Goal: Task Accomplishment & Management: Use online tool/utility

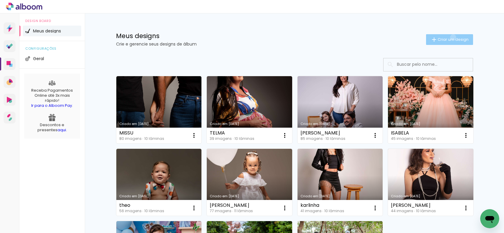
click at [450, 38] on span "Criar um design" at bounding box center [453, 40] width 31 height 4
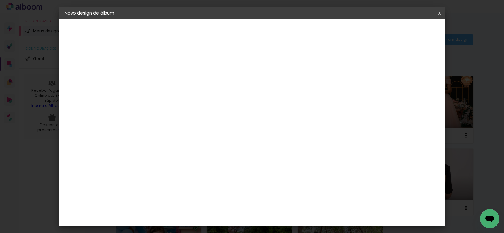
click at [162, 81] on input at bounding box center [162, 79] width 0 height 9
drag, startPoint x: 278, startPoint y: 82, endPoint x: 173, endPoint y: 87, distance: 104.4
click at [180, 70] on div "Informações Dê um título ao seu álbum. Avançar" at bounding box center [162, 44] width 52 height 51
type input "SÃO FÉLIX"
type paper-input "SÃO FÉLIX"
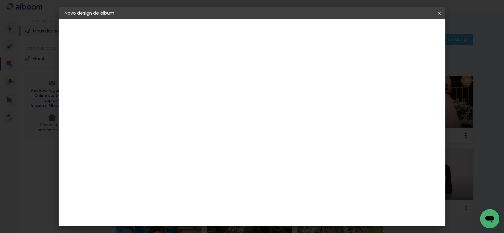
click at [0, 0] on slot "Avançar" at bounding box center [0, 0] width 0 height 0
click at [196, 195] on paper-item "[PERSON_NAME]" at bounding box center [177, 201] width 64 height 13
click at [0, 0] on slot "Avançar" at bounding box center [0, 0] width 0 height 0
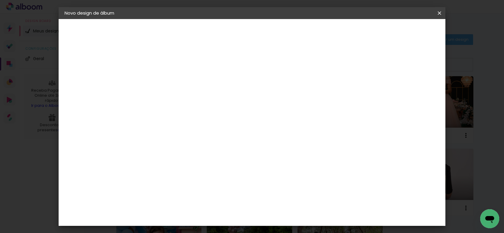
click at [185, 99] on input "text" at bounding box center [173, 103] width 23 height 9
click at [273, 109] on paper-item "Slim Book" at bounding box center [290, 111] width 119 height 12
type input "Slim Book"
click at [202, 197] on span "25 x 40" at bounding box center [188, 203] width 28 height 12
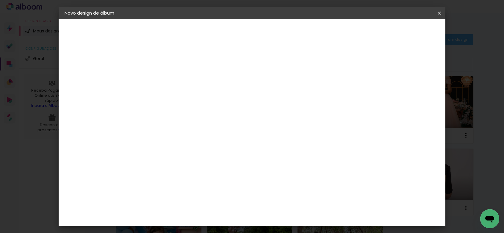
click at [0, 0] on slot "Avançar" at bounding box center [0, 0] width 0 height 0
click at [441, 13] on iron-icon at bounding box center [439, 13] width 7 height 6
click at [0, 0] on slot "Voltar" at bounding box center [0, 0] width 0 height 0
click at [185, 99] on input "text" at bounding box center [173, 103] width 23 height 9
click at [274, 112] on paper-item "Slim Book" at bounding box center [290, 111] width 119 height 12
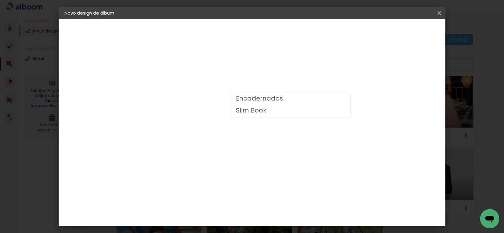
type input "Slim Book"
click at [202, 161] on span "20 x 40" at bounding box center [188, 167] width 28 height 12
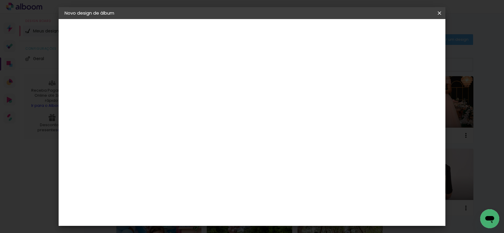
click at [0, 0] on slot "Avançar" at bounding box center [0, 0] width 0 height 0
click at [0, 0] on slot "Mostrar sangria" at bounding box center [0, 0] width 0 height 0
type paper-checkbox "on"
click at [354, 31] on span "Iniciar design" at bounding box center [340, 31] width 27 height 4
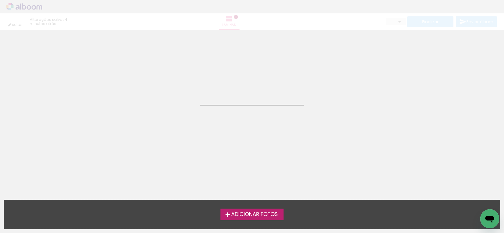
click at [241, 213] on span "Adicionar Fotos" at bounding box center [254, 214] width 47 height 5
click at [0, 0] on input "file" at bounding box center [0, 0] width 0 height 0
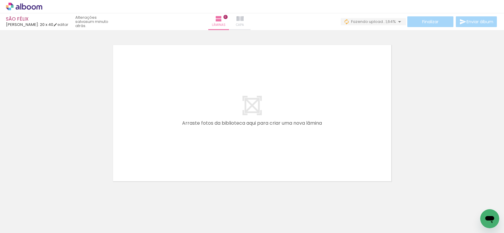
click at [244, 19] on iron-icon at bounding box center [240, 18] width 7 height 7
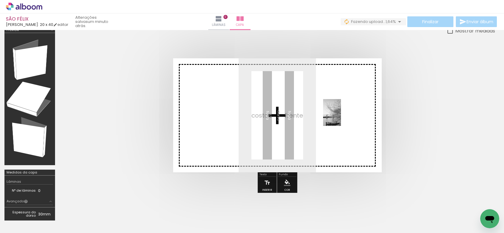
drag, startPoint x: 191, startPoint y: 206, endPoint x: 341, endPoint y: 117, distance: 174.3
click at [341, 117] on quentale-workspace at bounding box center [252, 116] width 504 height 233
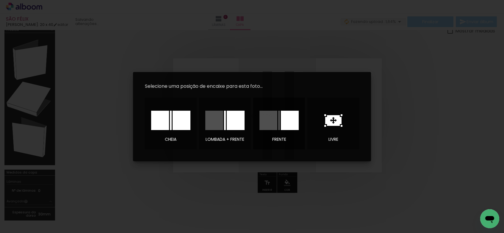
click at [292, 121] on div at bounding box center [290, 120] width 18 height 19
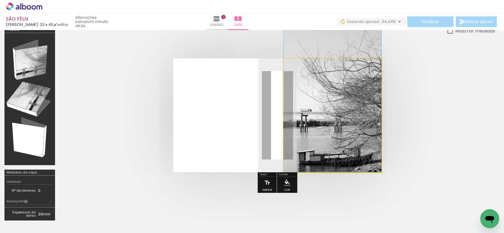
drag, startPoint x: 328, startPoint y: 127, endPoint x: 336, endPoint y: 95, distance: 32.9
drag, startPoint x: 330, startPoint y: 139, endPoint x: 332, endPoint y: 121, distance: 18.3
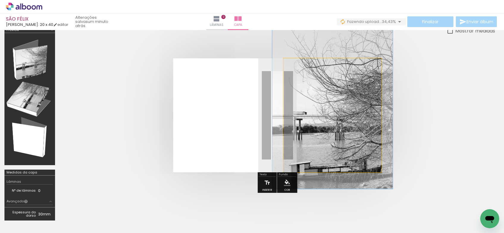
click at [312, 74] on div at bounding box center [311, 73] width 5 height 5
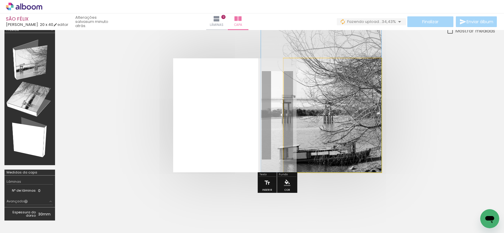
drag, startPoint x: 341, startPoint y: 139, endPoint x: 319, endPoint y: 88, distance: 55.8
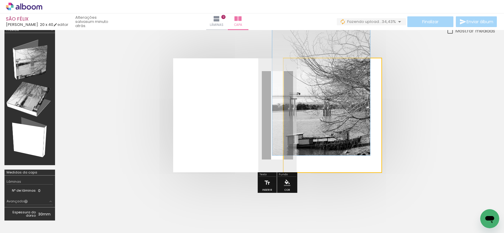
drag, startPoint x: 312, startPoint y: 72, endPoint x: 292, endPoint y: 70, distance: 20.0
click at [293, 70] on quentale-photo at bounding box center [333, 115] width 98 height 114
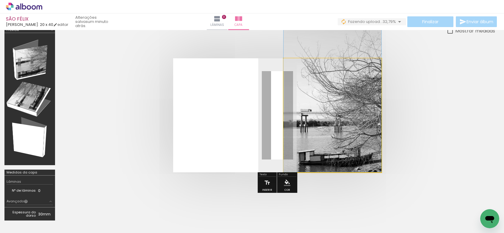
drag, startPoint x: 328, startPoint y: 137, endPoint x: 345, endPoint y: 129, distance: 18.8
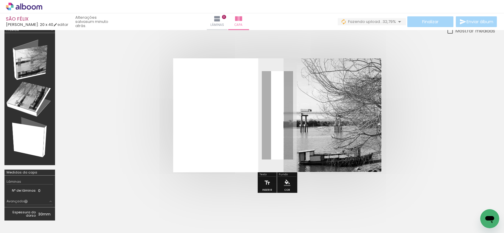
click at [343, 135] on quentale-photo at bounding box center [333, 115] width 98 height 114
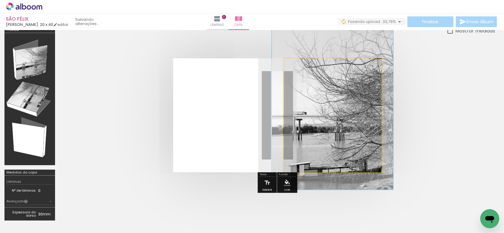
drag, startPoint x: 308, startPoint y: 73, endPoint x: 313, endPoint y: 74, distance: 5.2
click at [313, 74] on div at bounding box center [311, 73] width 5 height 5
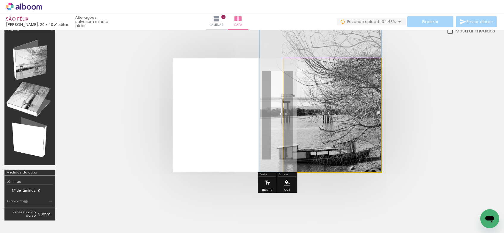
drag, startPoint x: 339, startPoint y: 136, endPoint x: 308, endPoint y: 81, distance: 63.1
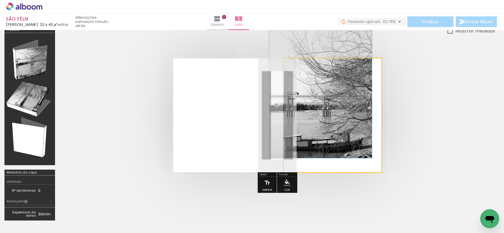
drag, startPoint x: 313, startPoint y: 74, endPoint x: 300, endPoint y: 73, distance: 13.4
type paper-slider "100"
click at [304, 73] on div at bounding box center [308, 74] width 10 height 10
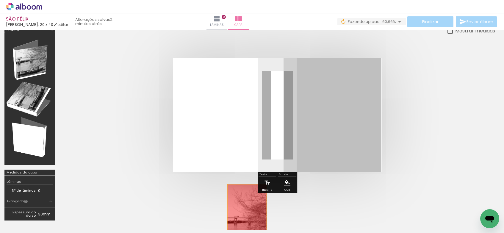
drag, startPoint x: 313, startPoint y: 128, endPoint x: 247, endPoint y: 207, distance: 103.4
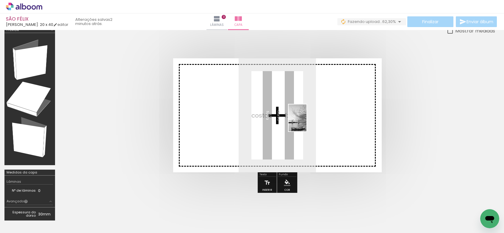
drag, startPoint x: 192, startPoint y: 216, endPoint x: 311, endPoint y: 118, distance: 153.7
click at [311, 118] on quentale-workspace at bounding box center [252, 116] width 504 height 233
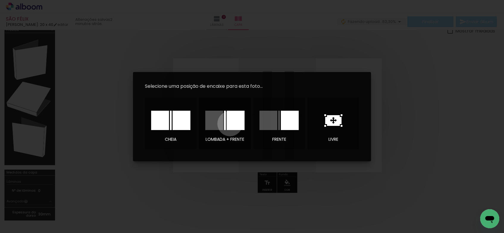
click at [230, 124] on div at bounding box center [236, 120] width 18 height 19
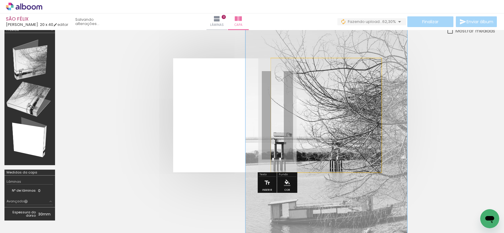
drag, startPoint x: 297, startPoint y: 73, endPoint x: 306, endPoint y: 75, distance: 9.2
click at [306, 75] on div at bounding box center [304, 74] width 10 height 10
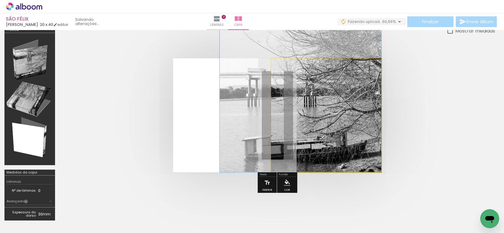
drag, startPoint x: 332, startPoint y: 138, endPoint x: 304, endPoint y: 67, distance: 76.0
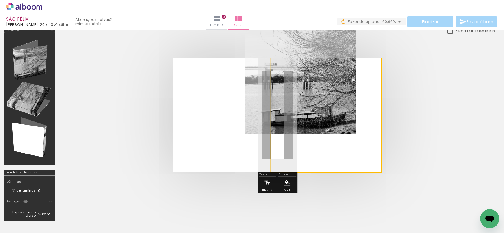
drag, startPoint x: 304, startPoint y: 72, endPoint x: 265, endPoint y: 74, distance: 38.7
click at [271, 72] on quentale-photo at bounding box center [326, 115] width 111 height 114
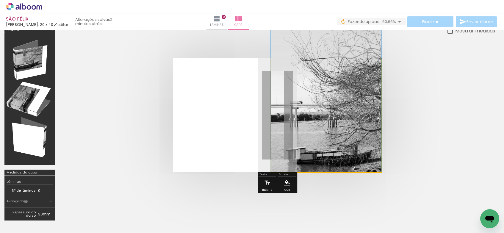
drag, startPoint x: 332, startPoint y: 114, endPoint x: 331, endPoint y: 99, distance: 15.2
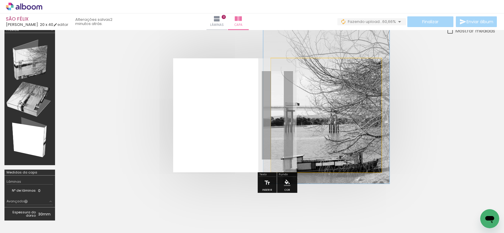
drag, startPoint x: 296, startPoint y: 74, endPoint x: 299, endPoint y: 75, distance: 3.2
click at [299, 75] on div at bounding box center [297, 74] width 10 height 10
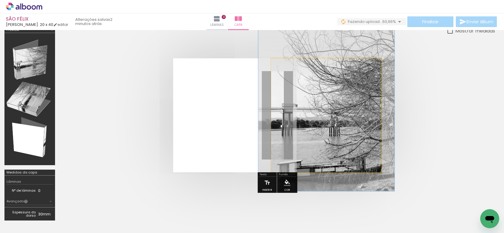
drag, startPoint x: 299, startPoint y: 75, endPoint x: 302, endPoint y: 77, distance: 3.6
click at [302, 77] on div at bounding box center [300, 74] width 10 height 10
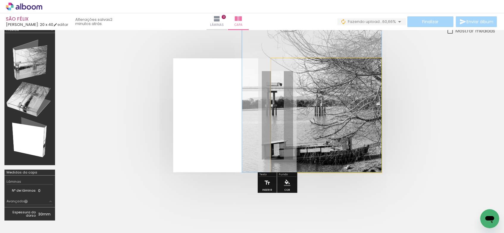
drag, startPoint x: 345, startPoint y: 146, endPoint x: 322, endPoint y: 102, distance: 49.1
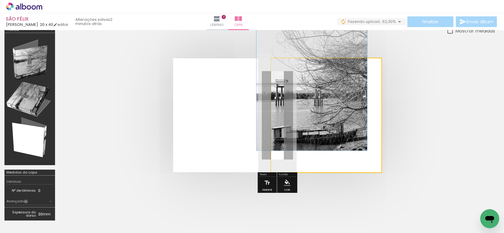
drag, startPoint x: 300, startPoint y: 74, endPoint x: 275, endPoint y: 77, distance: 25.4
click at [276, 74] on quentale-photo at bounding box center [326, 115] width 111 height 114
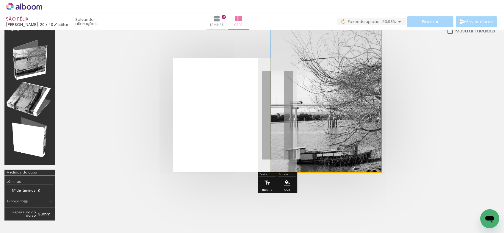
drag, startPoint x: 316, startPoint y: 127, endPoint x: 312, endPoint y: 127, distance: 3.6
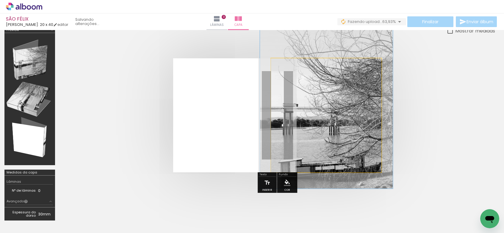
drag, startPoint x: 295, startPoint y: 74, endPoint x: 299, endPoint y: 75, distance: 4.3
click at [299, 75] on div at bounding box center [298, 73] width 5 height 5
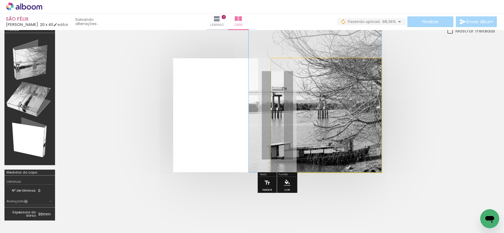
drag, startPoint x: 341, startPoint y: 133, endPoint x: 319, endPoint y: 91, distance: 46.7
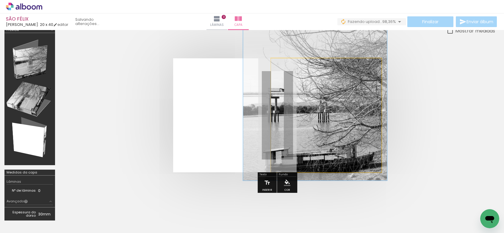
click at [304, 76] on div at bounding box center [301, 74] width 10 height 10
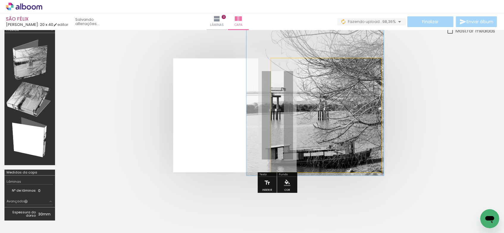
click at [300, 75] on div at bounding box center [299, 73] width 5 height 5
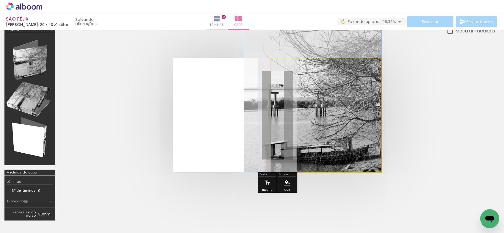
drag, startPoint x: 348, startPoint y: 130, endPoint x: 339, endPoint y: 106, distance: 26.0
drag, startPoint x: 299, startPoint y: 74, endPoint x: 277, endPoint y: 71, distance: 22.5
click at [278, 71] on quentale-photo at bounding box center [326, 115] width 111 height 114
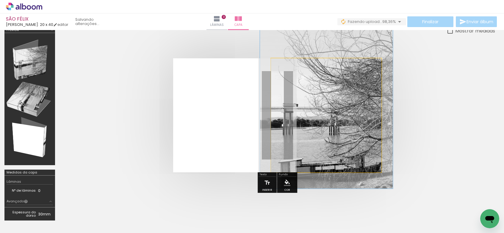
drag, startPoint x: 298, startPoint y: 74, endPoint x: 301, endPoint y: 75, distance: 3.5
click at [301, 75] on div at bounding box center [299, 74] width 10 height 10
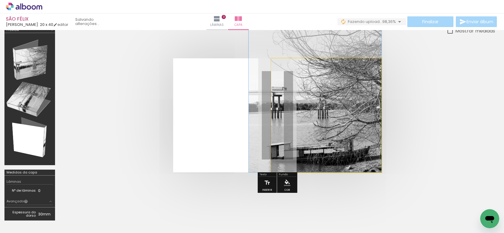
drag, startPoint x: 333, startPoint y: 130, endPoint x: 303, endPoint y: 84, distance: 54.8
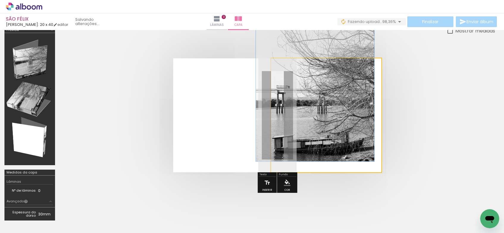
type paper-slider "107"
click at [297, 76] on div at bounding box center [296, 74] width 10 height 10
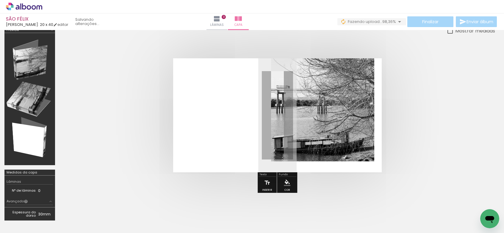
click at [455, 108] on quentale-cover at bounding box center [277, 115] width 388 height 114
click at [284, 182] on iron-icon "color picker" at bounding box center [287, 183] width 7 height 7
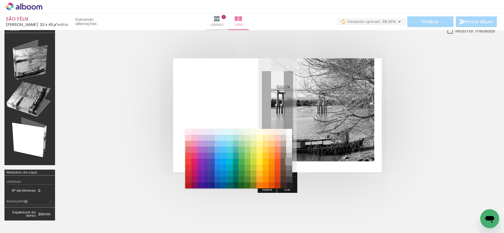
click at [290, 162] on paper-item "#9e9e9e" at bounding box center [289, 162] width 6 height 6
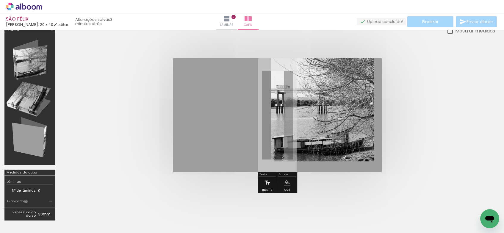
click at [445, 128] on quentale-cover at bounding box center [277, 115] width 388 height 114
click at [266, 182] on iron-icon at bounding box center [267, 183] width 7 height 12
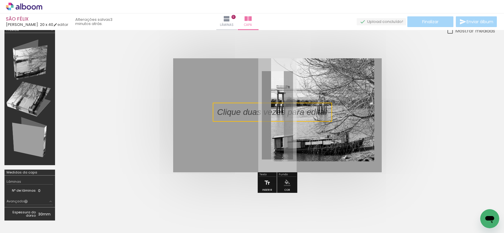
click at [260, 113] on quentale-selection at bounding box center [272, 112] width 119 height 19
type input "Sans Serif"
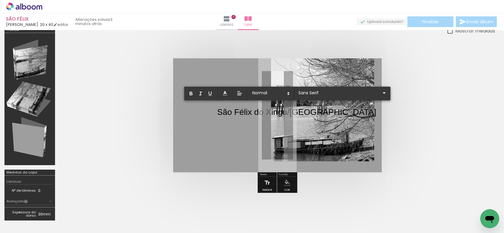
drag, startPoint x: 217, startPoint y: 110, endPoint x: 313, endPoint y: 111, distance: 95.6
click at [313, 111] on album-spread at bounding box center [277, 115] width 209 height 114
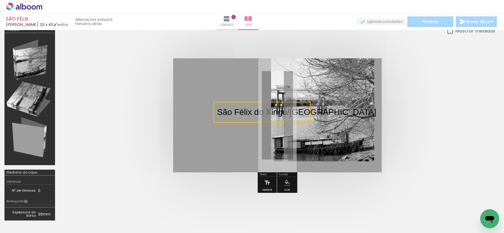
click at [283, 114] on quentale-selection at bounding box center [262, 112] width 97 height 21
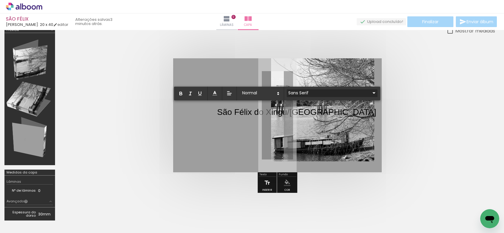
click at [296, 91] on input "Sans Serif" at bounding box center [329, 93] width 84 height 6
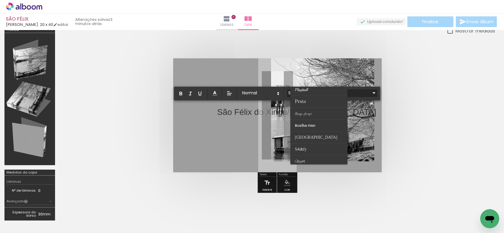
scroll to position [208, 0]
click at [321, 134] on paper-item at bounding box center [319, 136] width 57 height 12
type input "[GEOGRAPHIC_DATA]"
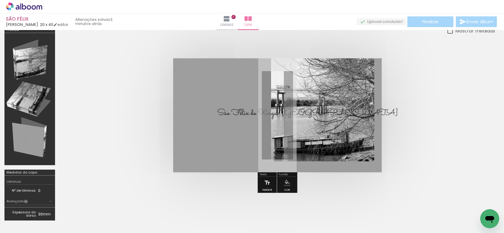
click at [309, 92] on quentale-cover-editor at bounding box center [278, 126] width 436 height 198
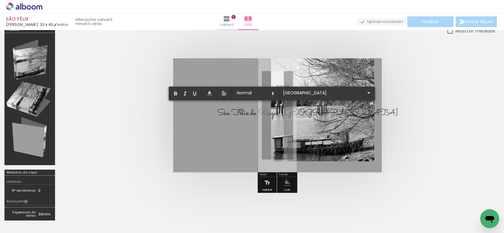
click at [220, 114] on span "São Félix do Xingu/Pará" at bounding box center [307, 113] width 181 height 12
drag, startPoint x: 220, startPoint y: 113, endPoint x: 297, endPoint y: 115, distance: 77.5
click at [297, 115] on album-spread at bounding box center [277, 115] width 209 height 114
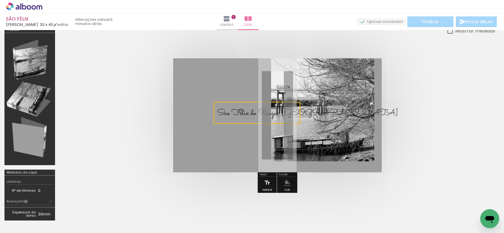
click at [271, 114] on quentale-selection at bounding box center [257, 113] width 87 height 22
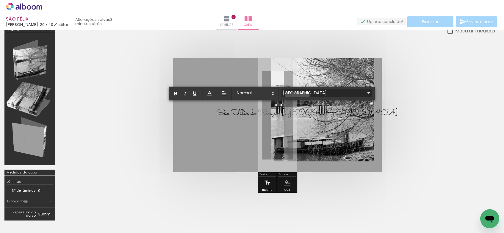
click at [297, 95] on input "[GEOGRAPHIC_DATA]" at bounding box center [324, 93] width 84 height 6
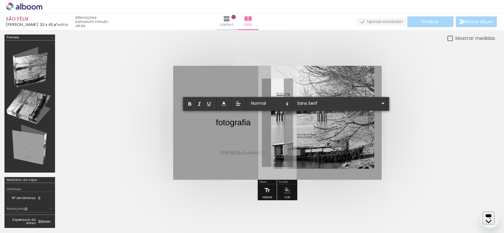
scroll to position [0, 803]
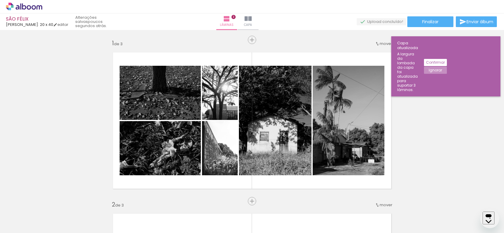
scroll to position [330, 0]
